Goal: Task Accomplishment & Management: Manage account settings

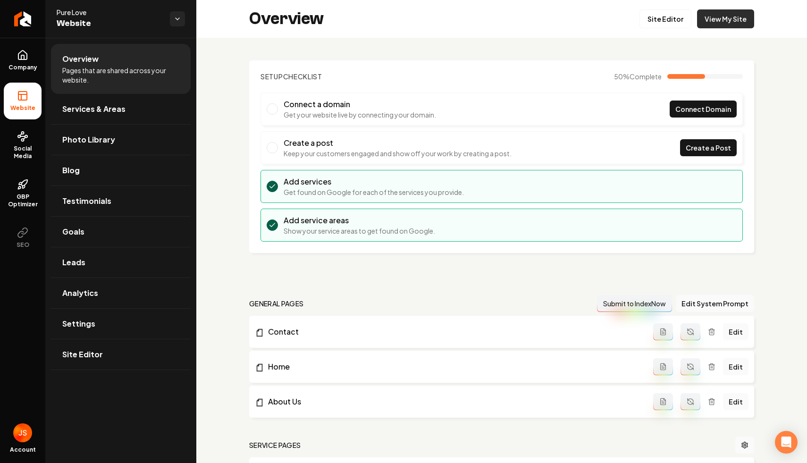
click at [728, 25] on link "View My Site" at bounding box center [725, 18] width 57 height 19
click at [686, 12] on link "Site Editor" at bounding box center [665, 18] width 52 height 19
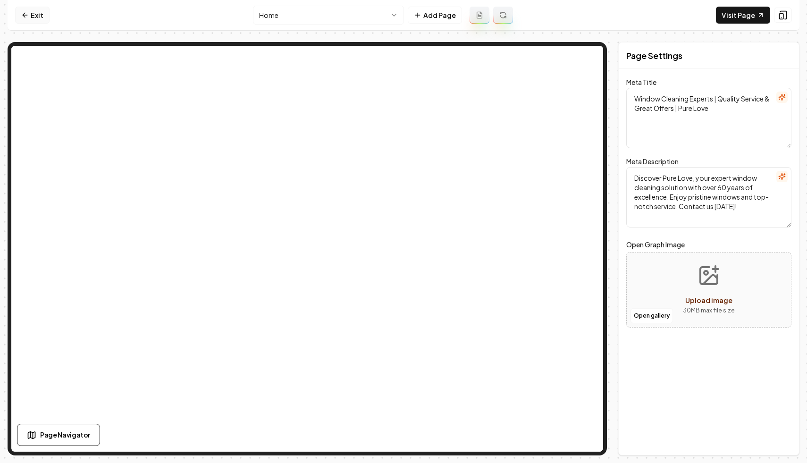
click at [30, 14] on link "Exit" at bounding box center [32, 15] width 34 height 17
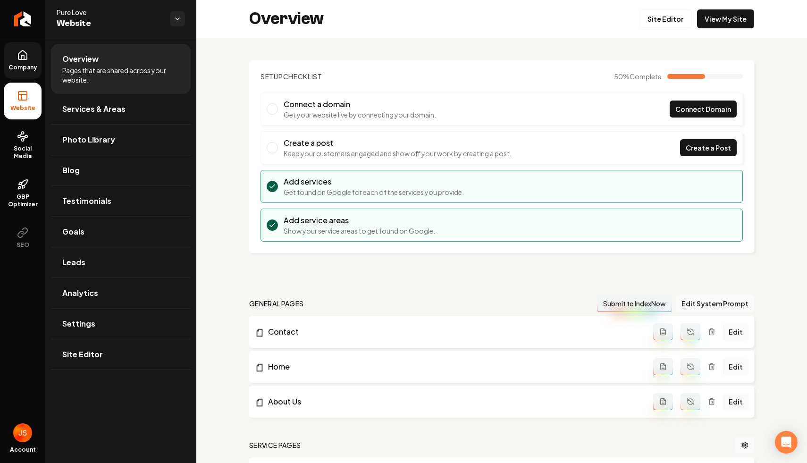
click at [5, 58] on link "Company" at bounding box center [23, 60] width 38 height 37
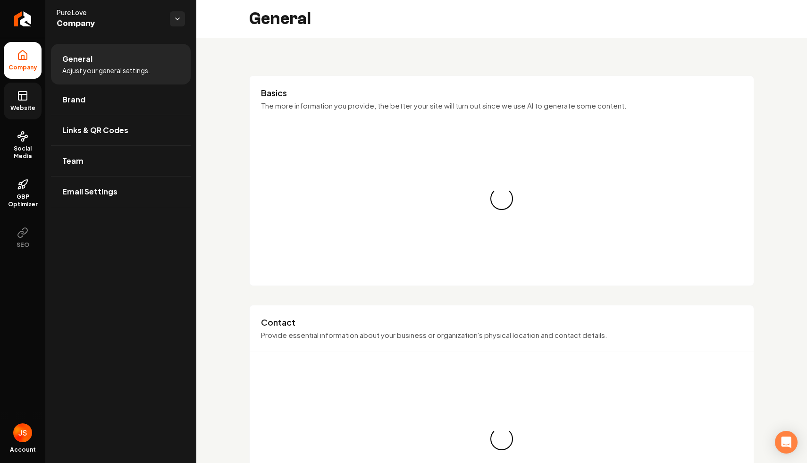
click at [18, 83] on link "Website" at bounding box center [23, 101] width 38 height 37
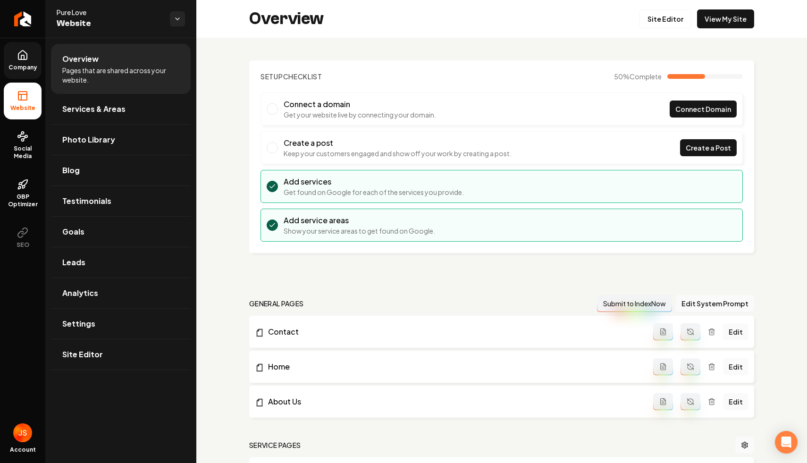
click at [14, 44] on link "Company" at bounding box center [23, 60] width 38 height 37
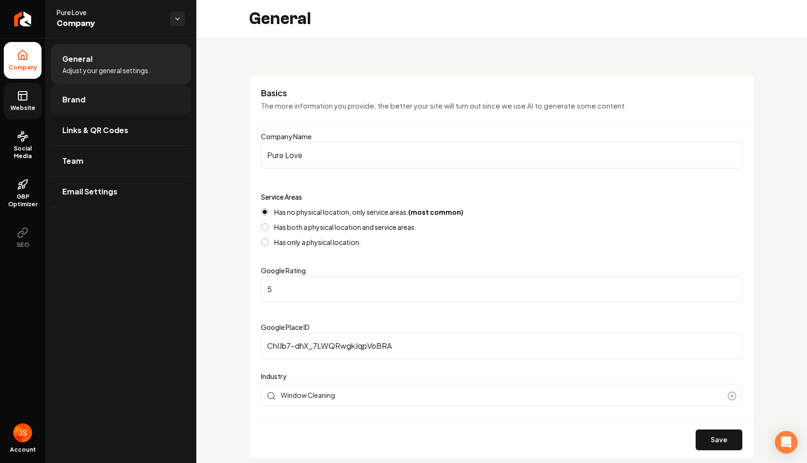
click at [88, 94] on link "Brand" at bounding box center [121, 99] width 140 height 30
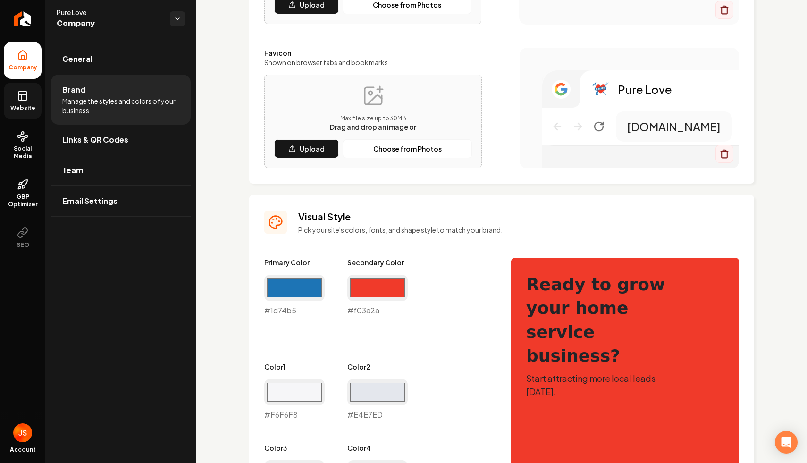
scroll to position [228, 0]
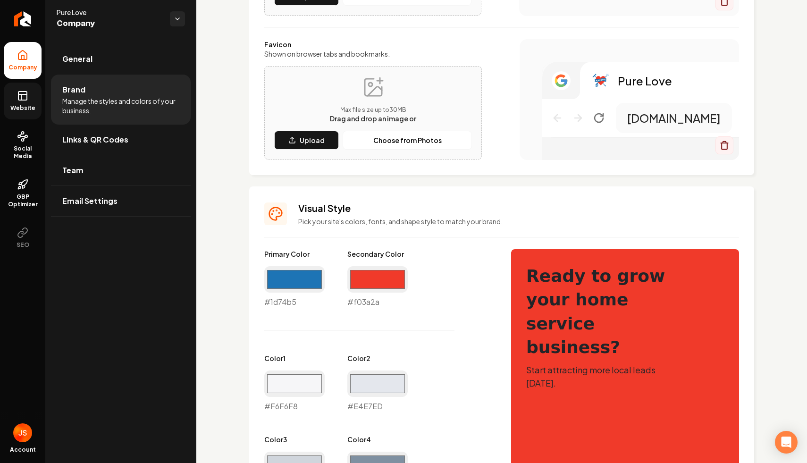
click at [359, 302] on div "#f03a2a #f03a2a" at bounding box center [377, 287] width 60 height 42
copy div "#f03a2a"
click at [374, 301] on div "#f03a2a #f03a2a" at bounding box center [377, 287] width 60 height 42
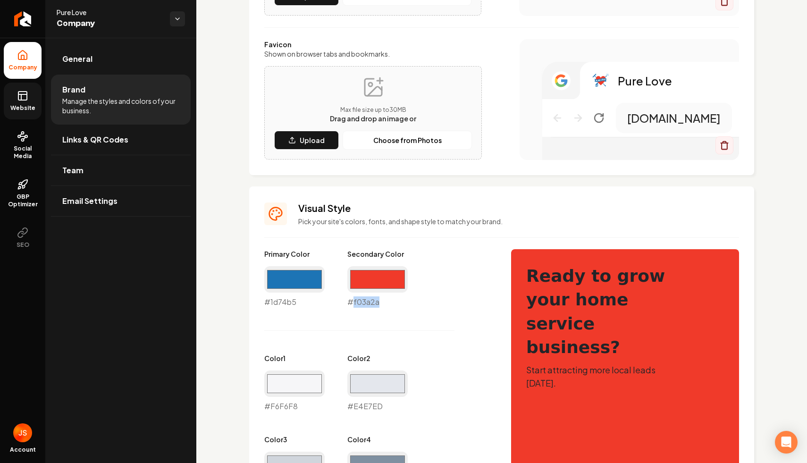
click at [374, 301] on div "#f03a2a #f03a2a" at bounding box center [377, 287] width 60 height 42
copy div "#f03a2a"
click at [21, 100] on rect at bounding box center [22, 96] width 8 height 8
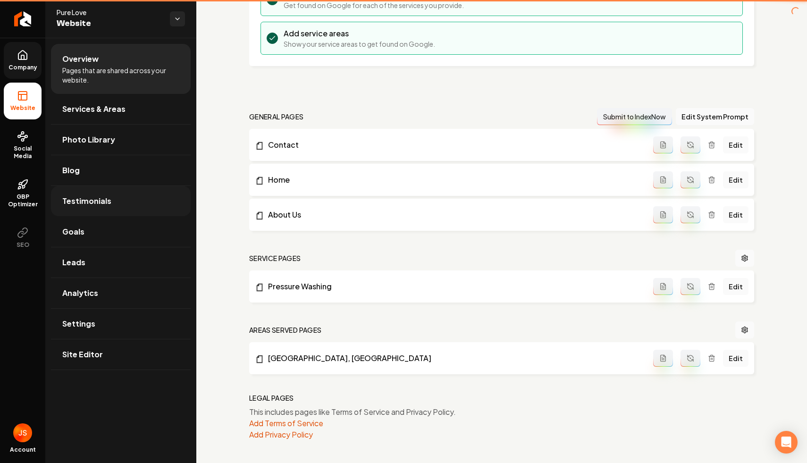
scroll to position [187, 0]
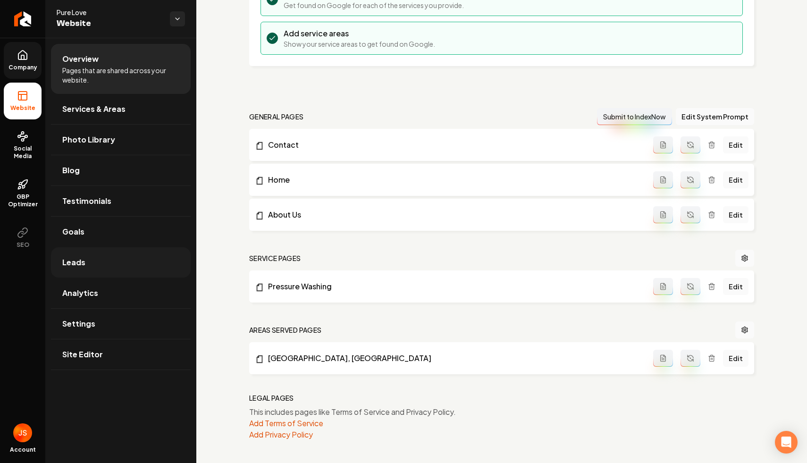
click at [108, 263] on link "Leads" at bounding box center [121, 262] width 140 height 30
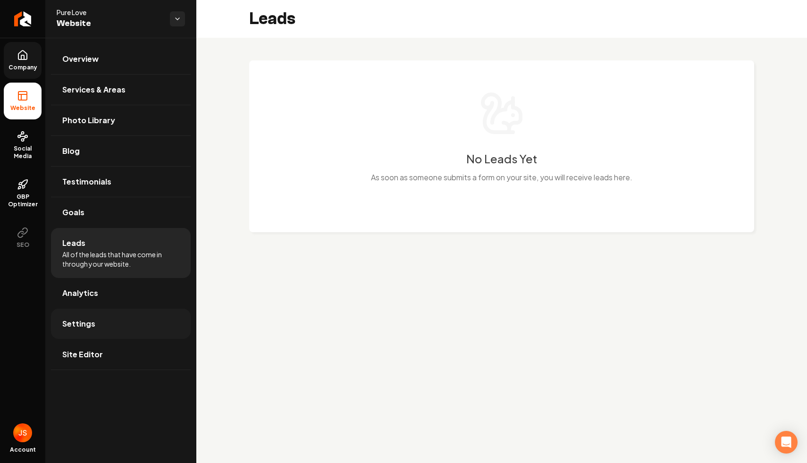
click at [67, 326] on span "Settings" at bounding box center [78, 323] width 33 height 11
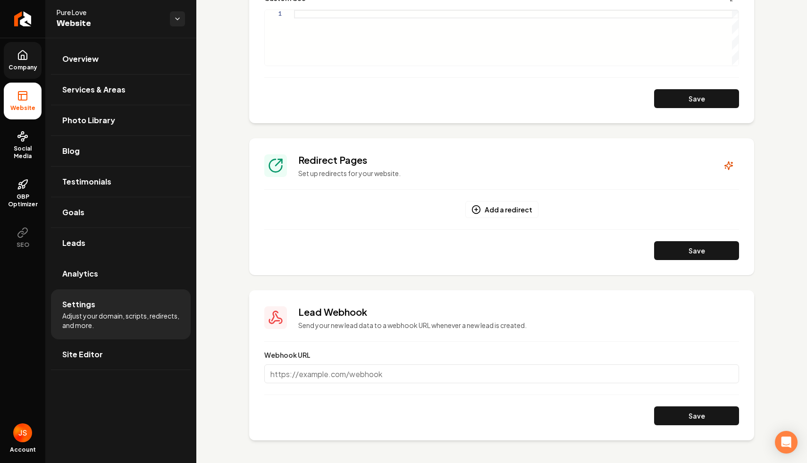
scroll to position [207, 0]
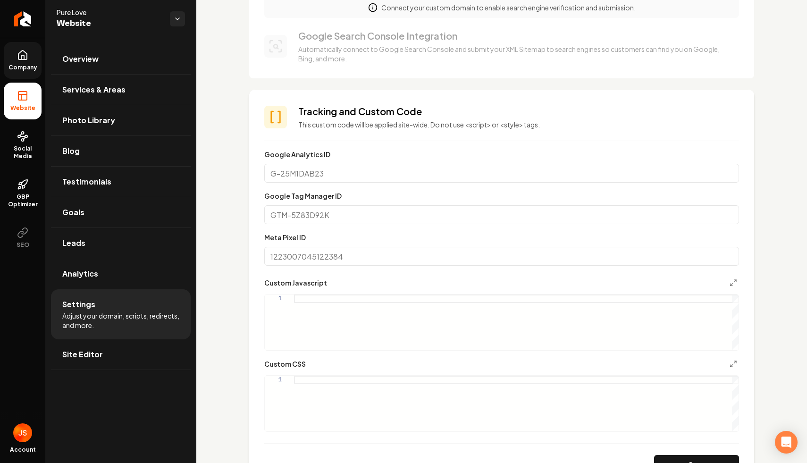
click at [330, 383] on div "Main content area" at bounding box center [516, 403] width 444 height 56
type textarea "**********"
click at [694, 456] on button "Save" at bounding box center [696, 464] width 85 height 19
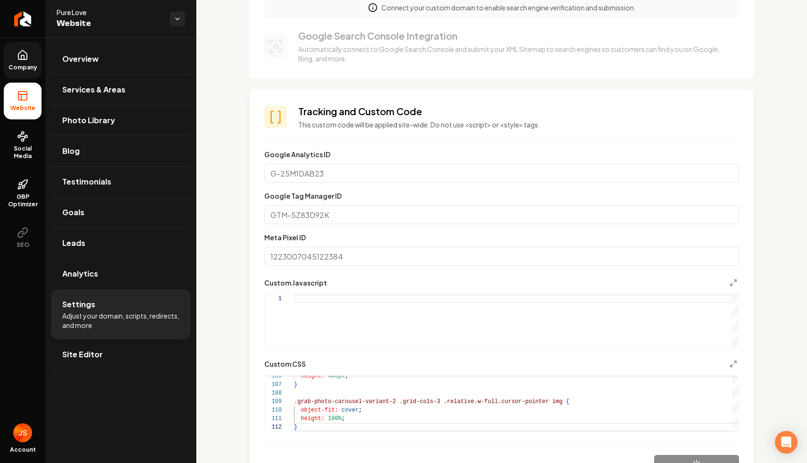
scroll to position [291, 0]
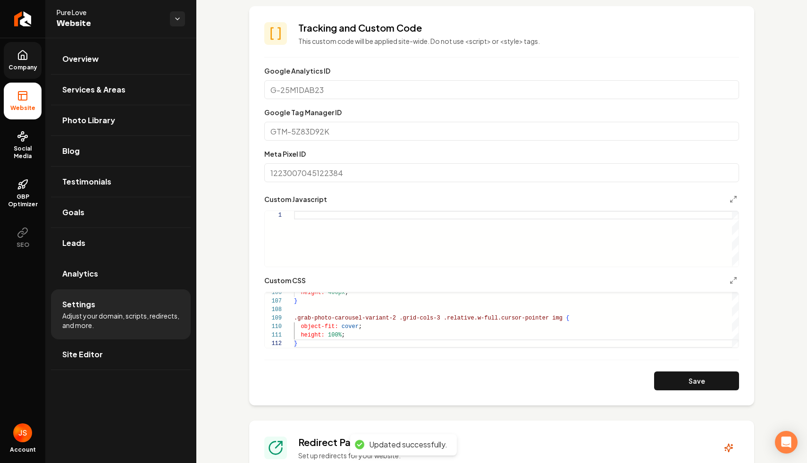
click at [19, 68] on span "Company" at bounding box center [23, 68] width 36 height 8
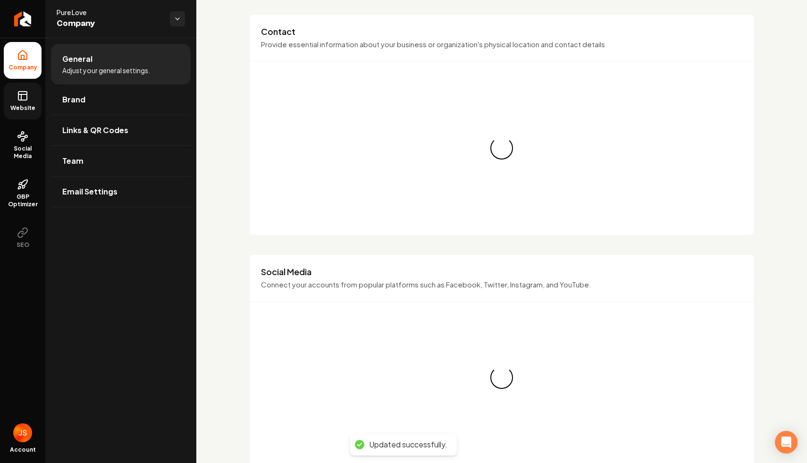
click at [19, 100] on icon at bounding box center [22, 95] width 11 height 11
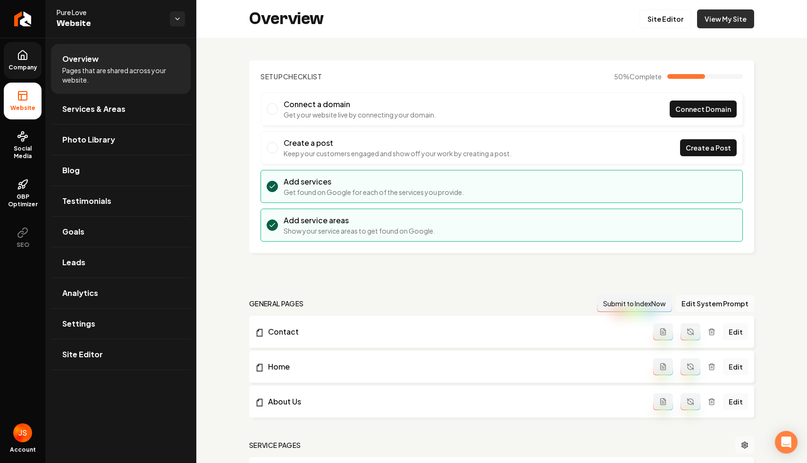
click at [714, 14] on link "View My Site" at bounding box center [725, 18] width 57 height 19
click at [684, 20] on link "Site Editor" at bounding box center [665, 18] width 52 height 19
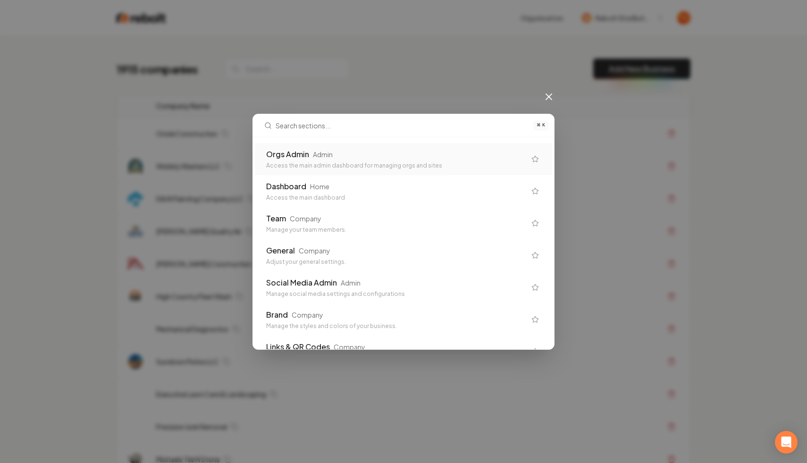
click at [273, 156] on div "Orgs Admin" at bounding box center [287, 154] width 43 height 11
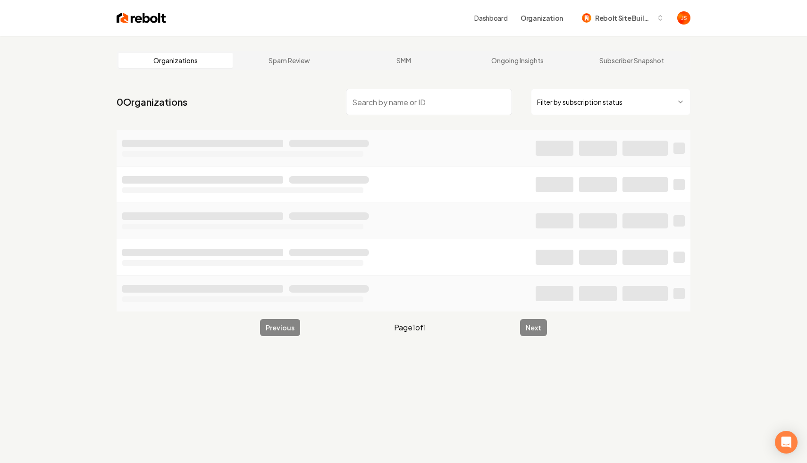
click at [568, 99] on html "Dashboard Organization Rebolt Site Builder Organizations Spam Review SMM Ongoin…" at bounding box center [403, 231] width 807 height 463
click at [437, 106] on input "search" at bounding box center [429, 102] width 166 height 26
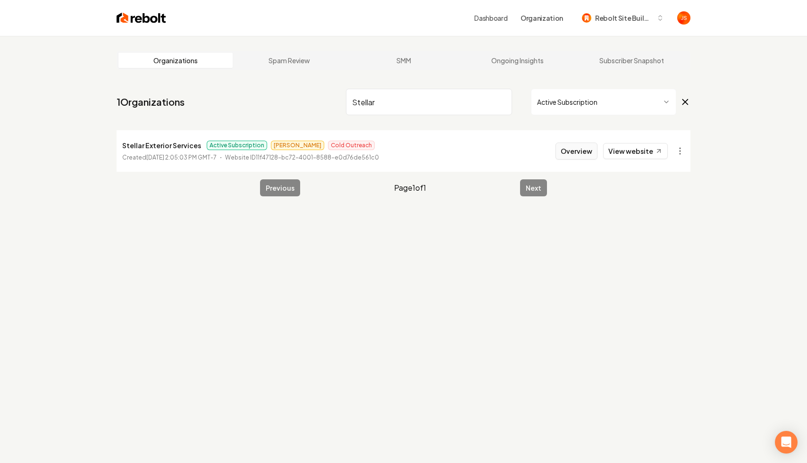
type input "Stellar"
click at [577, 146] on button "Overview" at bounding box center [576, 150] width 42 height 17
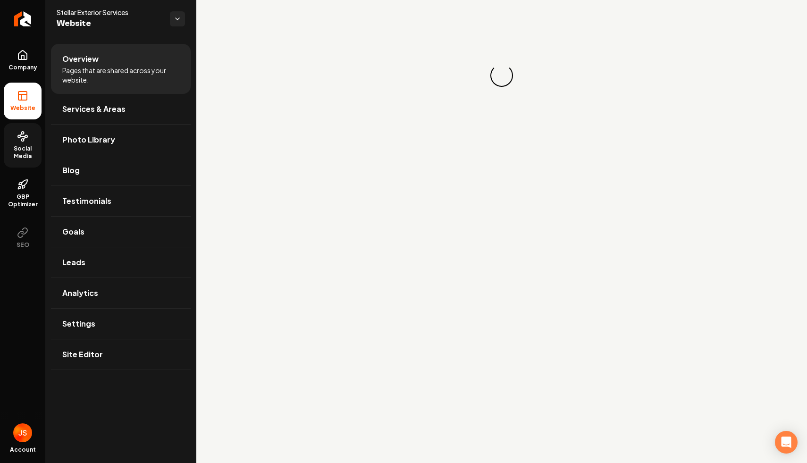
click at [27, 133] on icon at bounding box center [22, 136] width 11 height 11
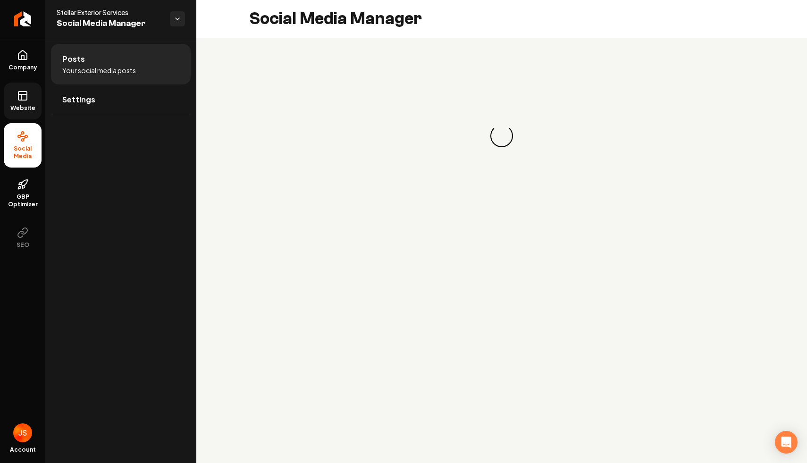
click at [34, 98] on link "Website" at bounding box center [23, 101] width 38 height 37
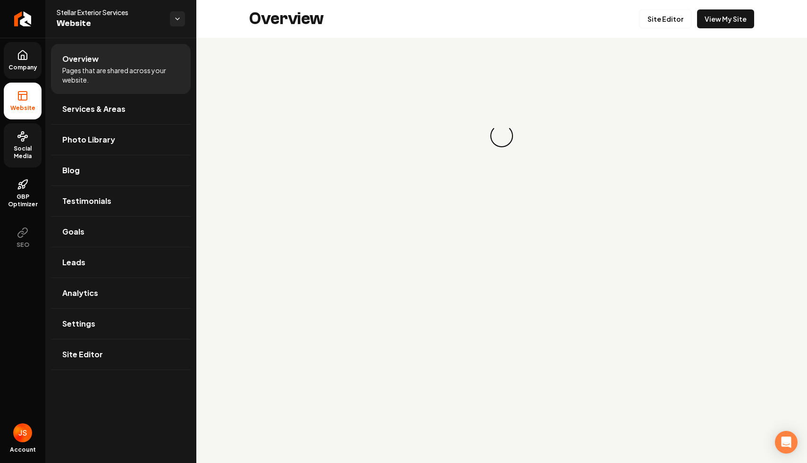
click at [30, 60] on link "Company" at bounding box center [23, 60] width 38 height 37
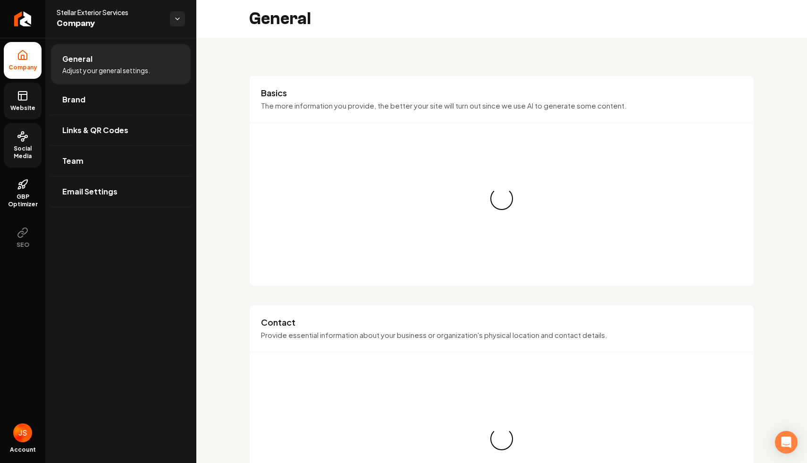
click at [29, 93] on link "Website" at bounding box center [23, 101] width 38 height 37
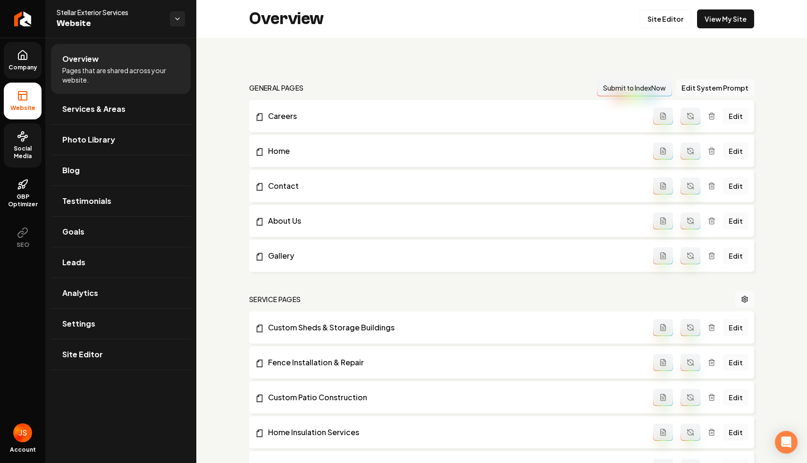
click at [27, 67] on span "Company" at bounding box center [23, 68] width 36 height 8
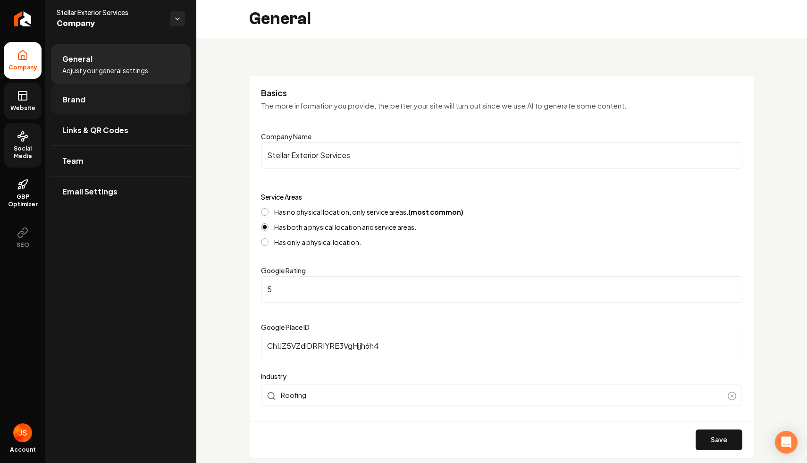
click at [83, 98] on span "Brand" at bounding box center [73, 99] width 23 height 11
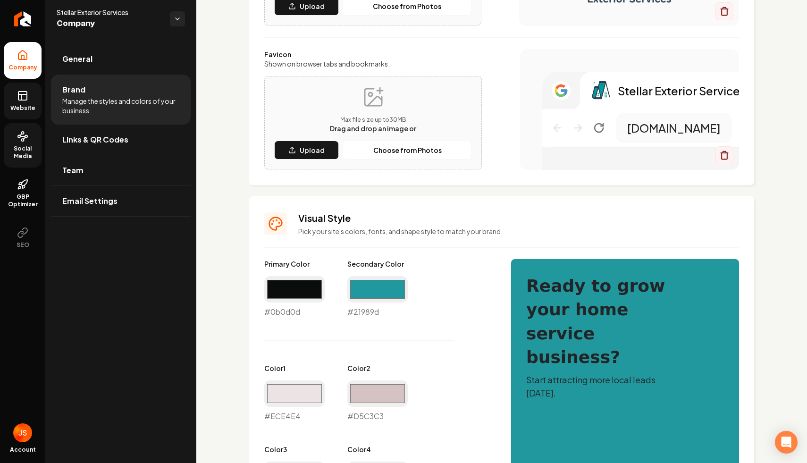
scroll to position [151, 0]
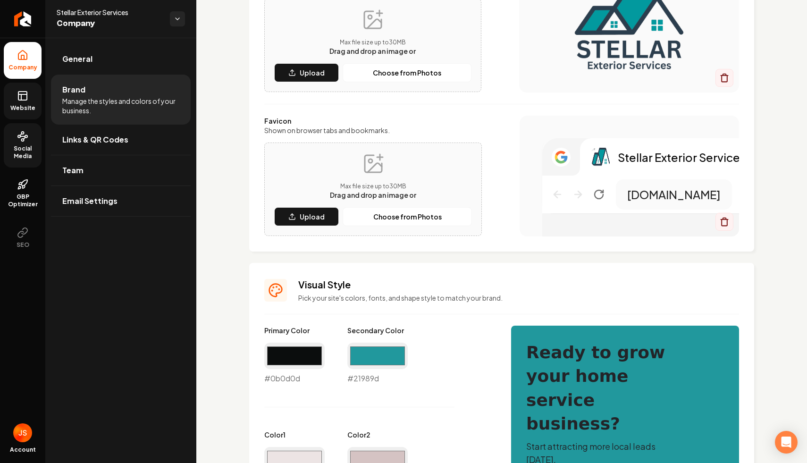
click at [9, 90] on link "Website" at bounding box center [23, 101] width 38 height 37
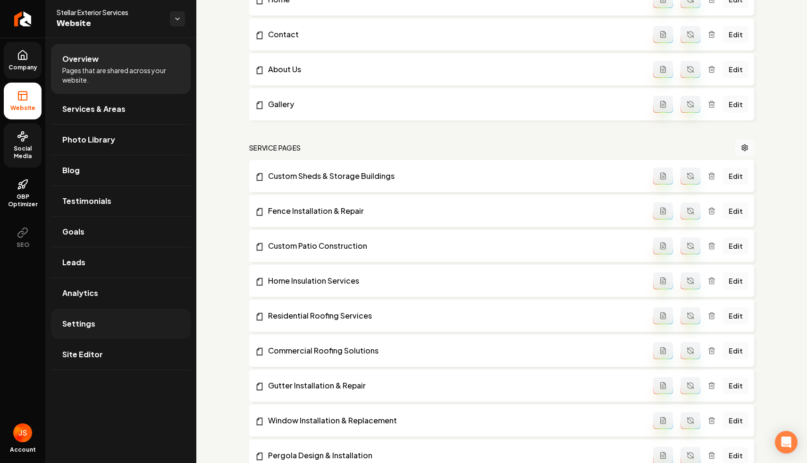
click at [88, 325] on span "Settings" at bounding box center [78, 323] width 33 height 11
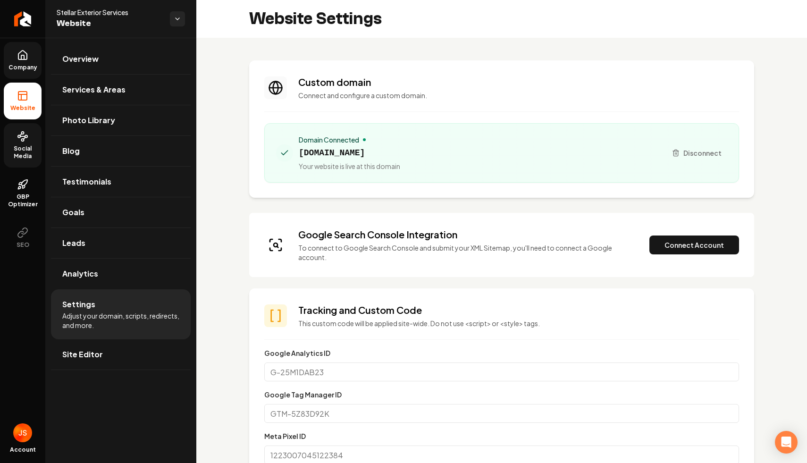
scroll to position [318, 0]
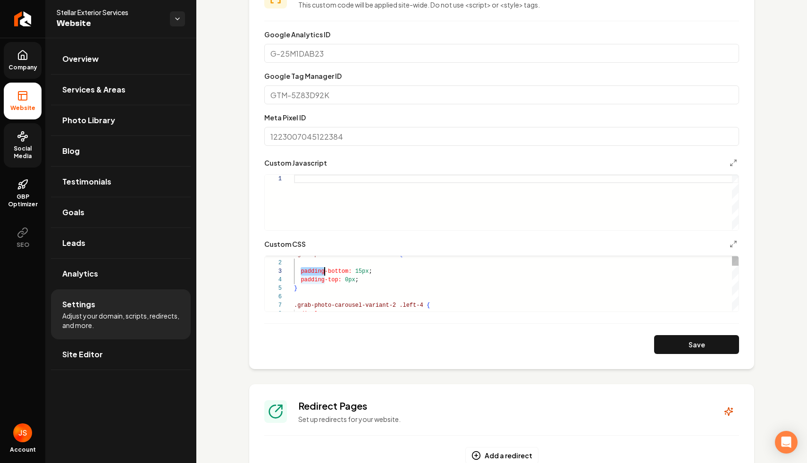
type textarea "**********"
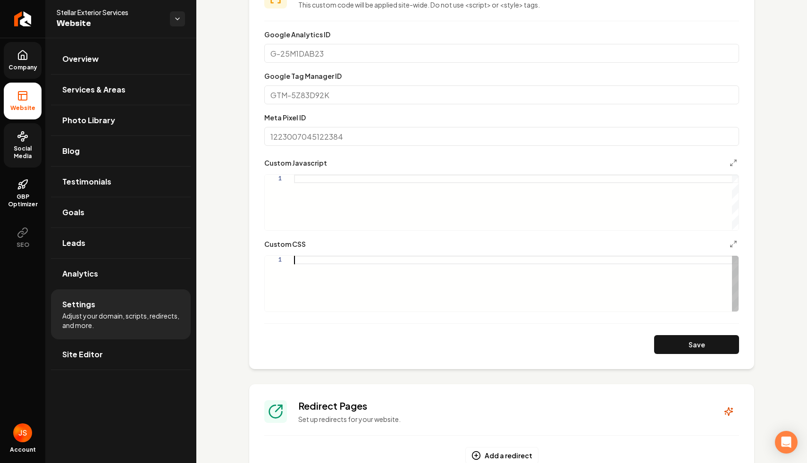
scroll to position [8, 3]
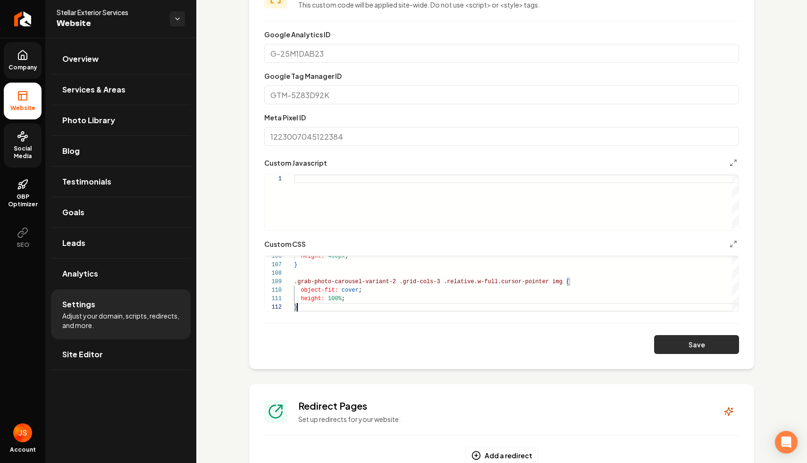
click at [704, 349] on button "Save" at bounding box center [696, 344] width 85 height 19
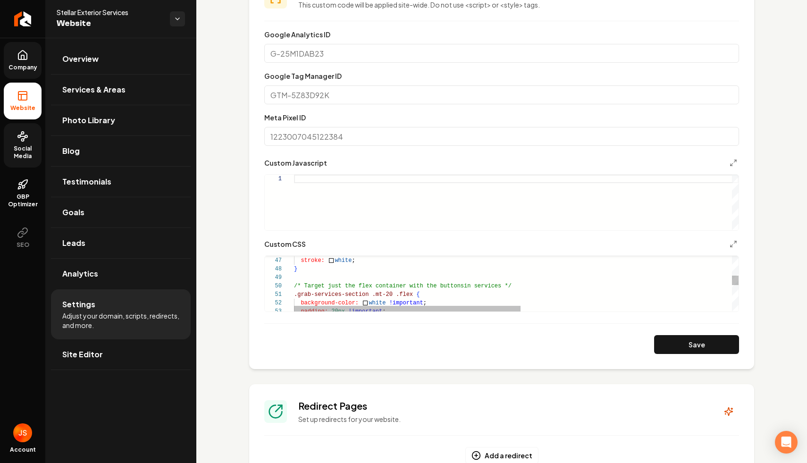
click at [391, 296] on div "padding: 20px !important ; background-color: white !important ; /* Target just …" at bounding box center [723, 344] width 859 height 957
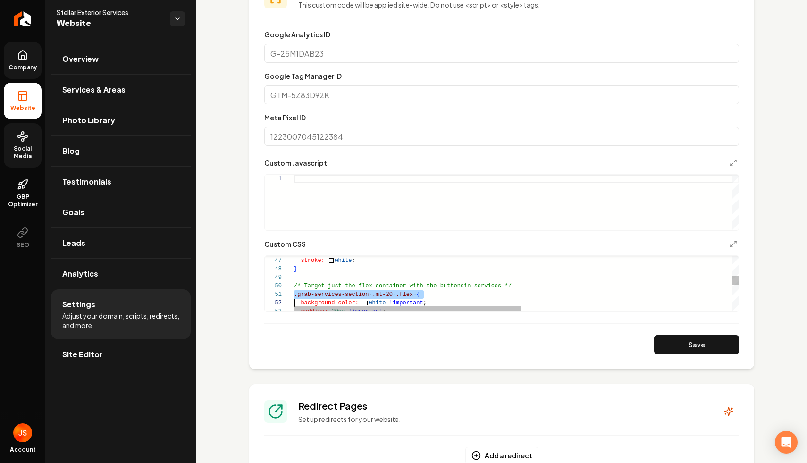
scroll to position [0, 0]
click at [391, 296] on div "padding: 20px !important ; background-color: white !important ; /* Target just …" at bounding box center [723, 344] width 859 height 957
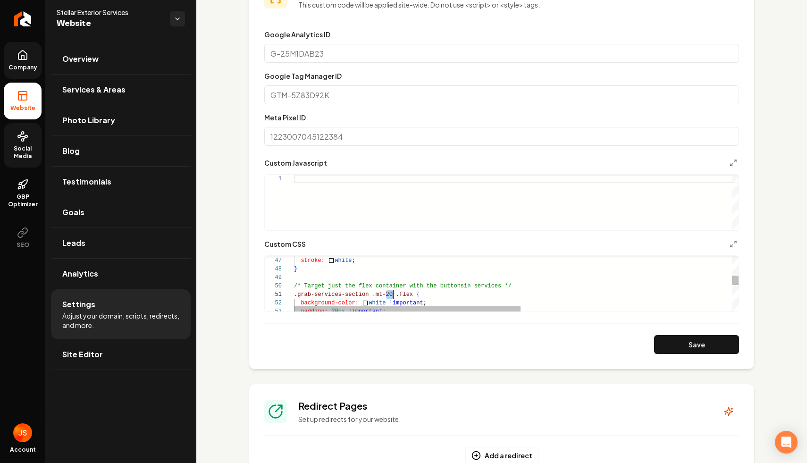
scroll to position [0, 0]
type textarea "**********"
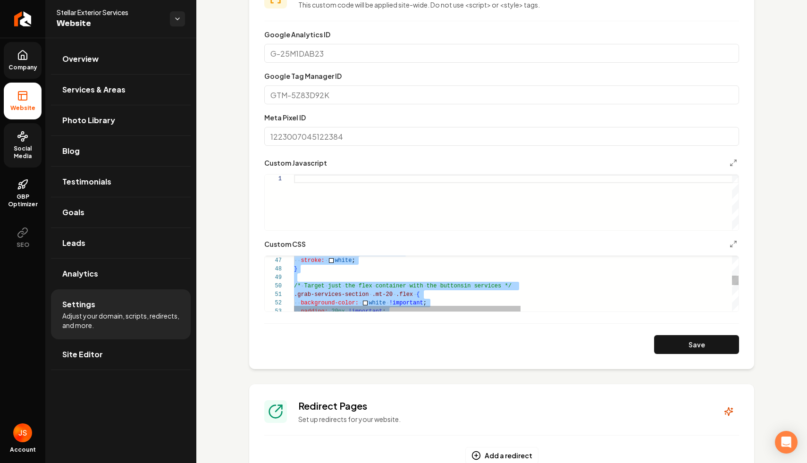
click at [391, 296] on div "padding: 20px !important ; background-color: white !important ; /* Target just …" at bounding box center [723, 344] width 859 height 957
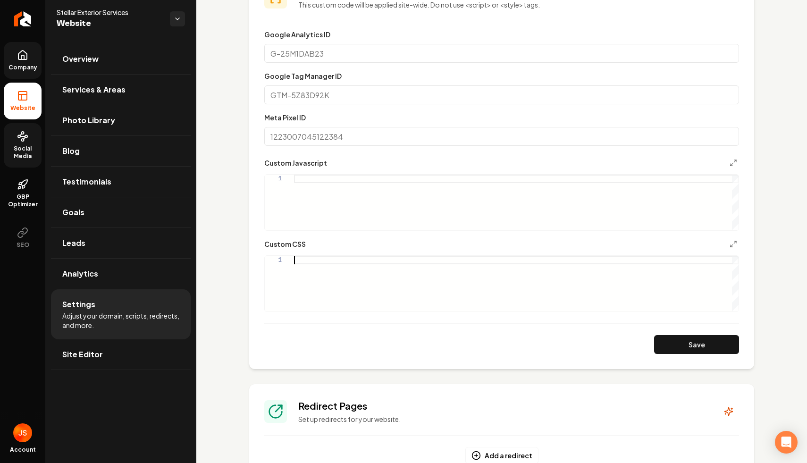
type textarea "*"
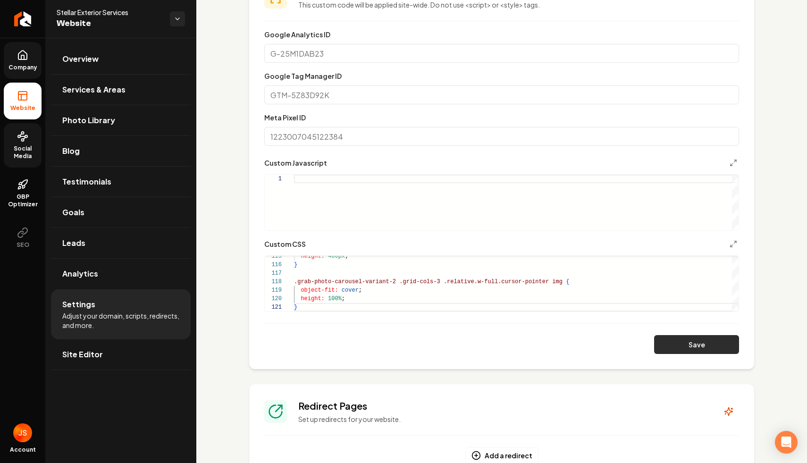
click at [708, 349] on button "Save" at bounding box center [696, 344] width 85 height 19
click at [20, 55] on icon at bounding box center [22, 55] width 11 height 11
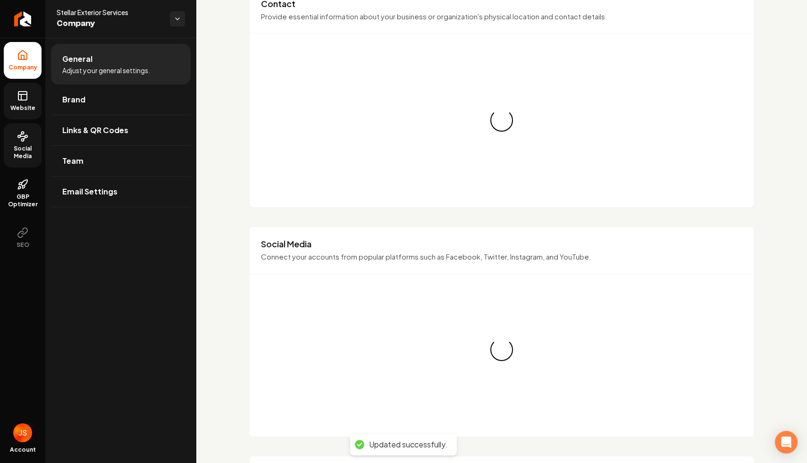
click at [20, 88] on link "Website" at bounding box center [23, 101] width 38 height 37
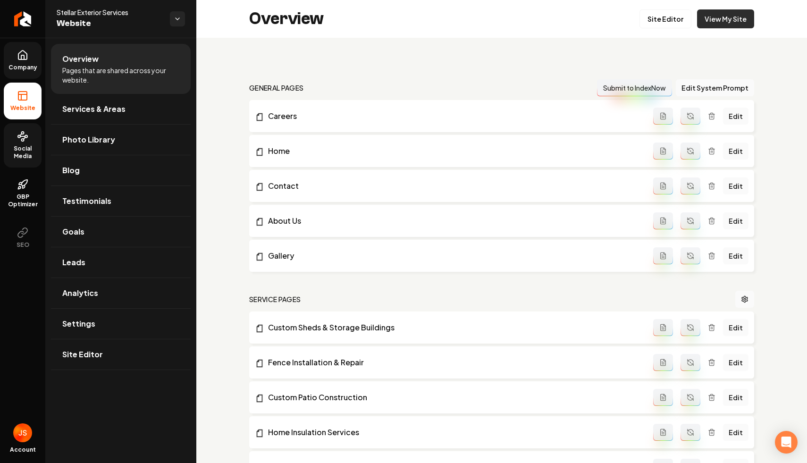
click at [724, 28] on div "Overview Site Editor View My Site" at bounding box center [501, 19] width 610 height 38
click at [723, 20] on link "View My Site" at bounding box center [725, 18] width 57 height 19
